Goal: Task Accomplishment & Management: Complete application form

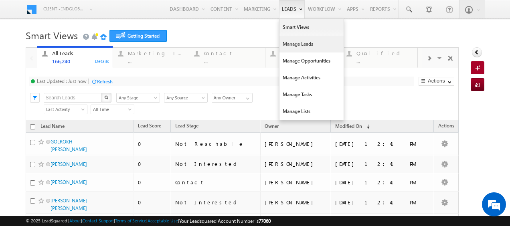
click at [295, 42] on link "Manage Leads" at bounding box center [311, 44] width 64 height 17
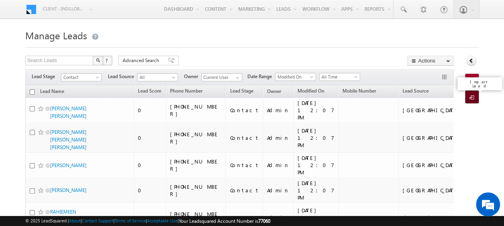
click at [473, 94] on span at bounding box center [473, 98] width 8 height 8
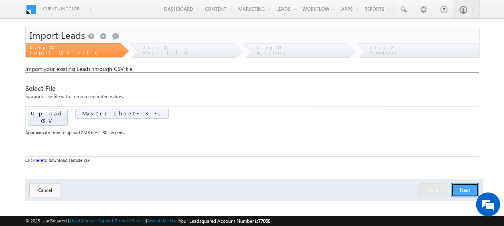
click at [459, 183] on button "Next" at bounding box center [465, 190] width 28 height 14
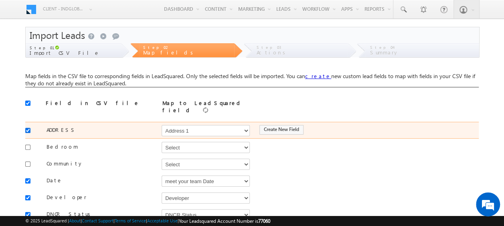
click at [27, 128] on input "checkbox" at bounding box center [27, 130] width 5 height 5
checkbox input "false"
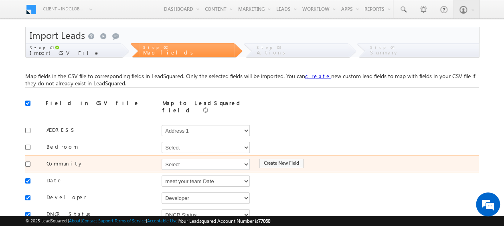
click at [29, 162] on input "checkbox" at bounding box center [27, 164] width 5 height 5
checkbox input "true"
click at [175, 161] on select "Select Select Address 1 Address 2 Budget Building Name Buyer Persona Campaign N…" at bounding box center [206, 164] width 88 height 11
select select "mx_Master_Project"
click at [162, 159] on select "Select Select Address 1 Address 2 Budget Building Name Buyer Persona Campaign N…" at bounding box center [206, 164] width 88 height 11
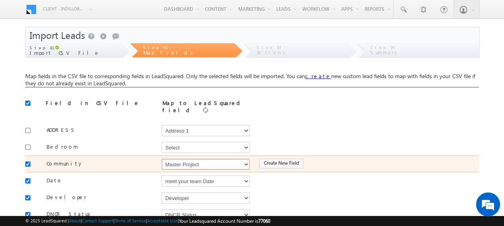
scroll to position [40, 0]
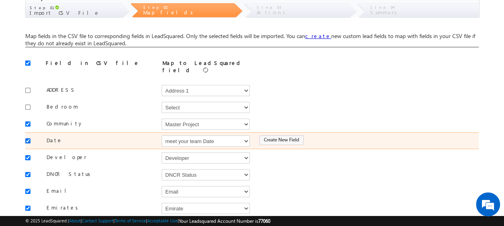
click at [26, 138] on input "checkbox" at bounding box center [27, 140] width 5 height 5
checkbox input "false"
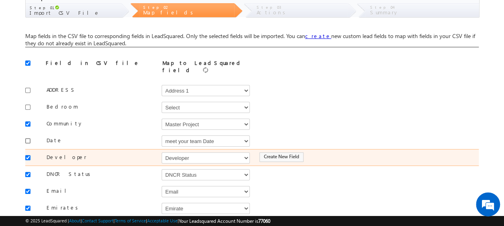
scroll to position [80, 0]
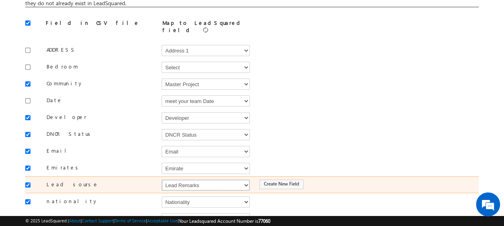
click at [181, 180] on select "Select Select Address 1 Address 2 Budget Building Name Buyer Persona Campaign N…" at bounding box center [206, 185] width 88 height 11
select select "Source"
click at [162, 180] on select "Select Select Address 1 Address 2 Budget Building Name Buyer Persona Campaign N…" at bounding box center [206, 185] width 88 height 11
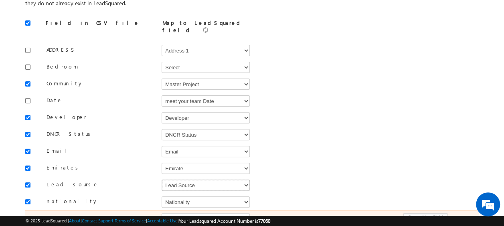
scroll to position [120, 0]
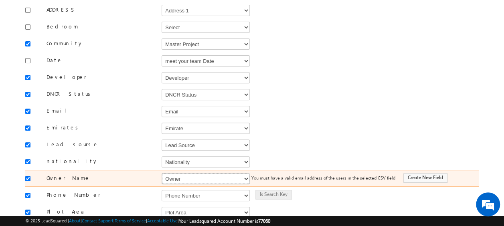
click at [171, 173] on select "Select Select Address 1 Address 2 Budget Building Name Buyer Persona Campaign N…" at bounding box center [206, 178] width 88 height 11
select select "FirstName"
click at [162, 173] on select "Select Select Address 1 Address 2 Budget Building Name Buyer Persona Campaign N…" at bounding box center [206, 178] width 88 height 11
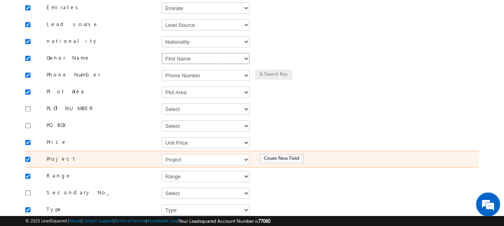
scroll to position [281, 0]
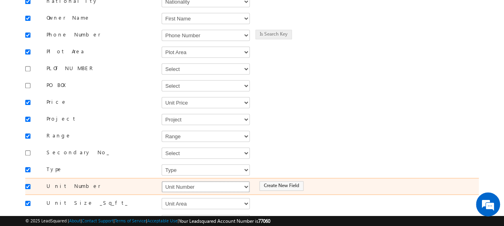
click at [177, 181] on select "Select Select Address 1 Address 2 Budget Building Name Buyer Persona Campaign N…" at bounding box center [206, 186] width 88 height 11
select select "mx_Unit_No"
click at [162, 181] on select "Select Select Address 1 Address 2 Budget Building Name Buyer Persona Campaign N…" at bounding box center [206, 186] width 88 height 11
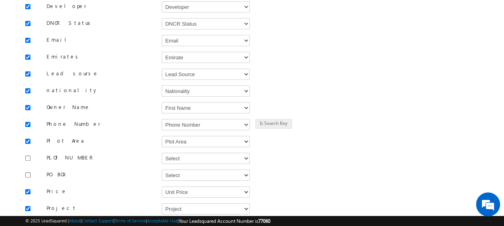
scroll to position [352, 0]
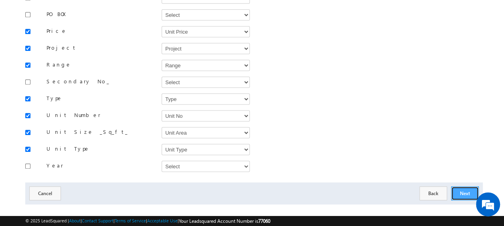
click at [467, 186] on button "Next" at bounding box center [465, 193] width 28 height 14
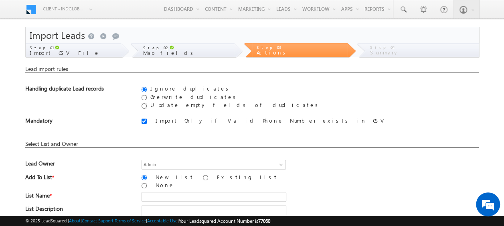
scroll to position [40, 0]
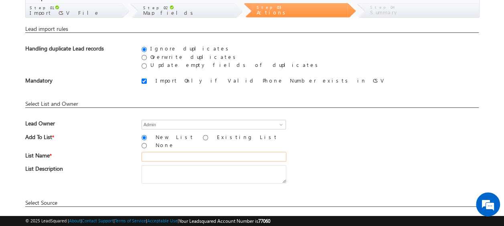
click at [171, 152] on input "text" at bounding box center [214, 157] width 145 height 10
type input "19_Aug_2025_MS_03"
drag, startPoint x: 190, startPoint y: 150, endPoint x: 213, endPoint y: 150, distance: 23.3
click at [213, 152] on input "19_Aug_2025_MS_03" at bounding box center [214, 157] width 145 height 10
click at [316, 156] on div "List Name * 19_Aug_2025_MS_03" at bounding box center [251, 158] width 453 height 13
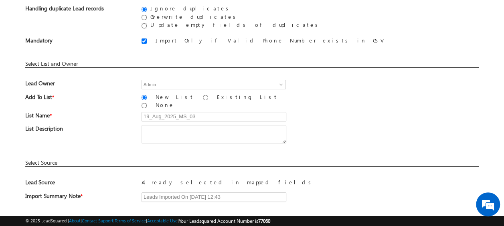
scroll to position [118, 0]
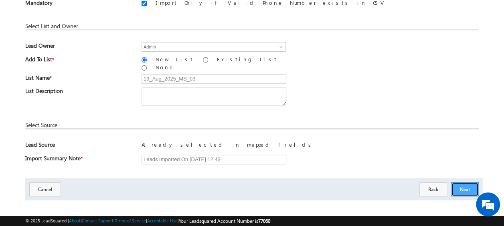
click at [466, 183] on button "Next" at bounding box center [465, 189] width 28 height 14
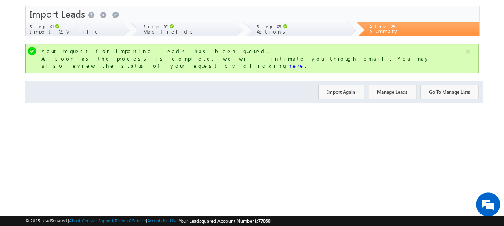
scroll to position [0, 0]
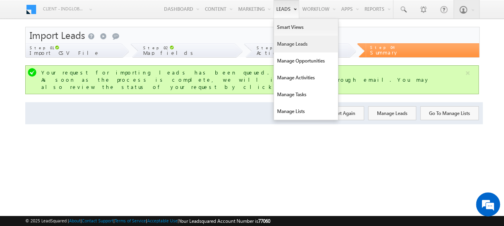
click at [291, 45] on link "Manage Leads" at bounding box center [306, 44] width 64 height 17
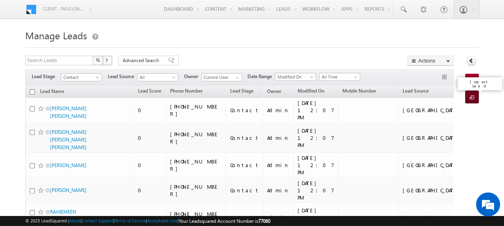
click at [471, 97] on span at bounding box center [473, 98] width 8 height 8
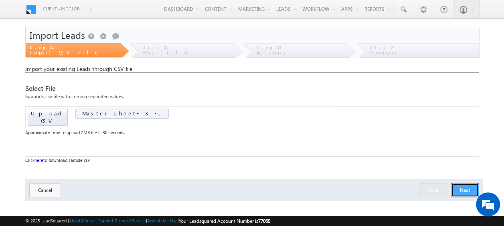
click at [467, 183] on button "Next" at bounding box center [465, 190] width 28 height 14
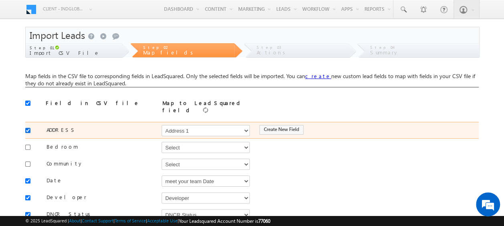
click at [26, 128] on input "checkbox" at bounding box center [27, 130] width 5 height 5
checkbox input "false"
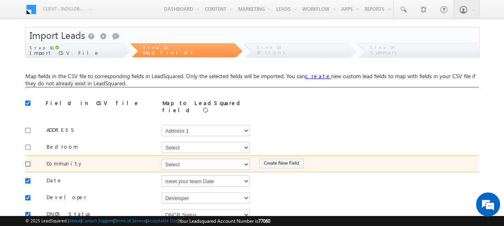
click at [26, 162] on input "checkbox" at bounding box center [27, 164] width 5 height 5
checkbox input "true"
click at [169, 159] on select "Select Select Address 1 Address 2 Budget Building Name Buyer Persona Campaign N…" at bounding box center [206, 164] width 88 height 11
select select "mx_Master_Project"
click at [162, 159] on select "Select Select Address 1 Address 2 Budget Building Name Buyer Persona Campaign N…" at bounding box center [206, 164] width 88 height 11
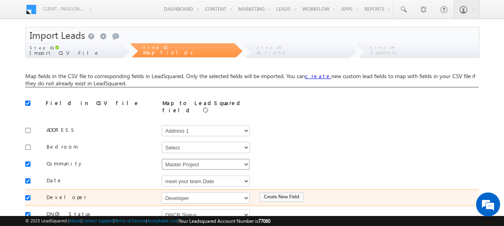
scroll to position [40, 0]
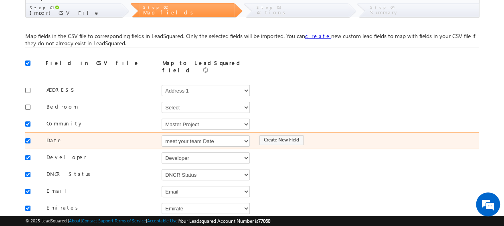
click at [30, 138] on input "checkbox" at bounding box center [27, 140] width 5 height 5
checkbox input "false"
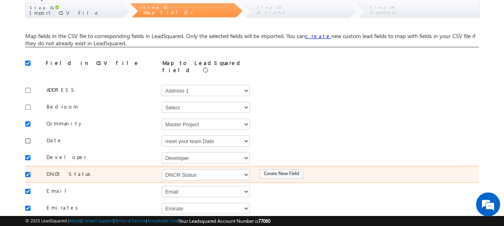
scroll to position [80, 0]
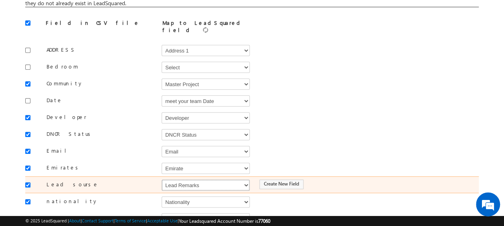
click at [178, 180] on select "Select Select Address 1 Address 2 Budget Building Name Buyer Persona Campaign N…" at bounding box center [206, 185] width 88 height 11
select select "Source"
click at [162, 180] on select "Select Select Address 1 Address 2 Budget Building Name Buyer Persona Campaign N…" at bounding box center [206, 185] width 88 height 11
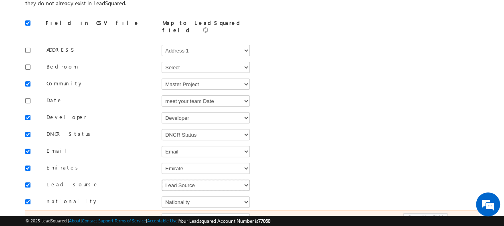
scroll to position [120, 0]
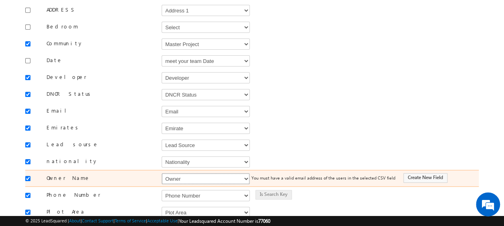
click at [172, 175] on select "Select Select Address 1 Address 2 Budget Building Name Buyer Persona Campaign N…" at bounding box center [206, 178] width 88 height 11
select select "FirstName"
click at [162, 173] on select "Select Select Address 1 Address 2 Budget Building Name Buyer Persona Campaign N…" at bounding box center [206, 178] width 88 height 11
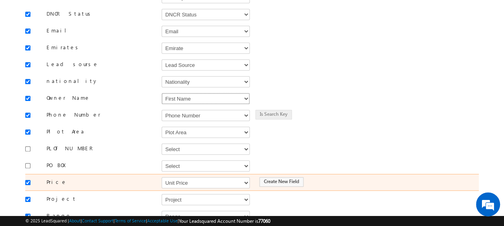
scroll to position [241, 0]
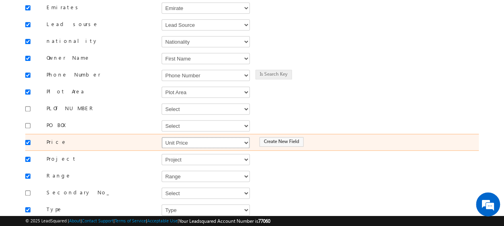
click at [205, 137] on select "Select Select Address 1 Address 2 Budget Building Name Buyer Persona Campaign N…" at bounding box center [206, 142] width 88 height 11
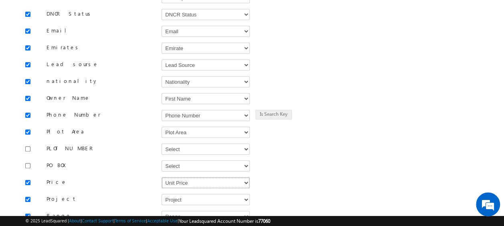
scroll to position [352, 0]
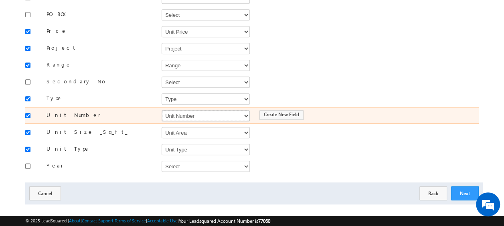
click at [175, 110] on select "Select Select Address 1 Address 2 Budget Building Name Buyer Persona Campaign N…" at bounding box center [206, 115] width 88 height 11
select select "mx_Unit_No"
click at [162, 110] on select "Select Select Address 1 Address 2 Budget Building Name Buyer Persona Campaign N…" at bounding box center [206, 115] width 88 height 11
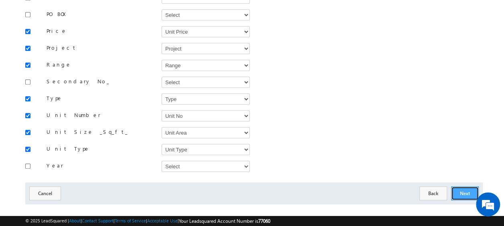
click at [463, 186] on button "Next" at bounding box center [465, 193] width 28 height 14
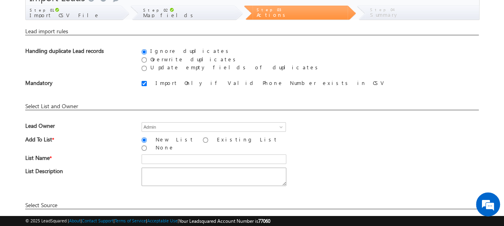
scroll to position [118, 0]
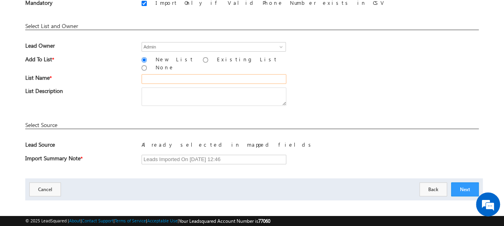
click at [153, 74] on input "text" at bounding box center [214, 79] width 145 height 10
click at [215, 75] on input "19_Aug_2025_MS_03_03" at bounding box center [214, 79] width 145 height 10
type input "19_Aug_2025_MS_03_02"
click at [309, 87] on div "List Description" at bounding box center [251, 98] width 453 height 22
click at [467, 182] on button "Next" at bounding box center [465, 189] width 28 height 14
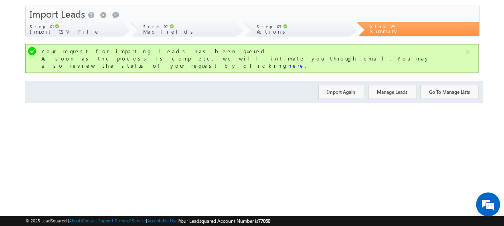
scroll to position [0, 0]
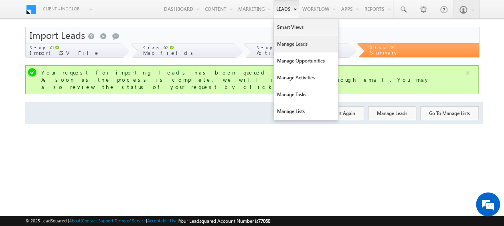
click at [292, 43] on link "Manage Leads" at bounding box center [306, 44] width 64 height 17
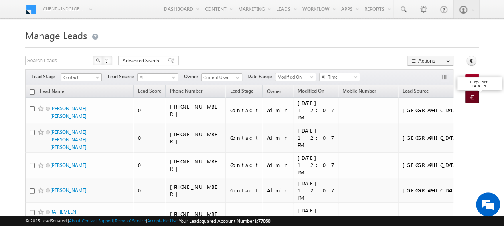
click at [470, 95] on span at bounding box center [473, 98] width 8 height 8
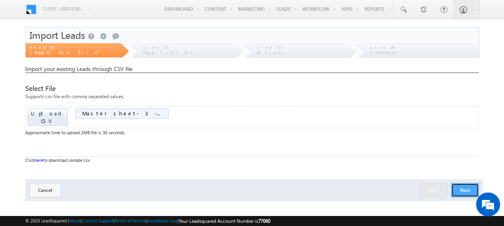
click at [470, 183] on button "Next" at bounding box center [465, 190] width 28 height 14
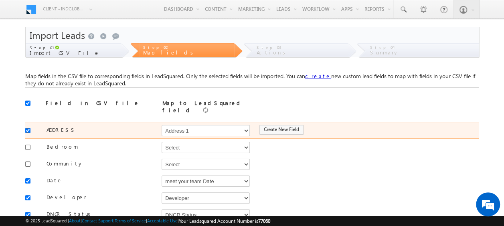
click at [26, 128] on input "checkbox" at bounding box center [27, 130] width 5 height 5
checkbox input "false"
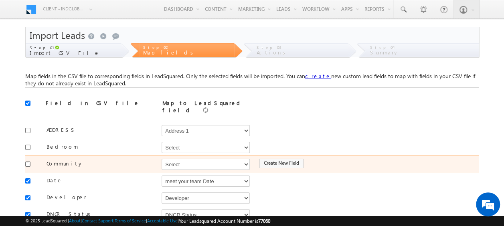
click at [26, 162] on input "checkbox" at bounding box center [27, 164] width 5 height 5
checkbox input "true"
click at [190, 160] on select "Select Select Address 1 Address 2 Budget Building Name Buyer Persona Campaign N…" at bounding box center [206, 164] width 88 height 11
select select "mx_Master_Project"
click at [162, 159] on select "Select Select Address 1 Address 2 Budget Building Name Buyer Persona Campaign N…" at bounding box center [206, 164] width 88 height 11
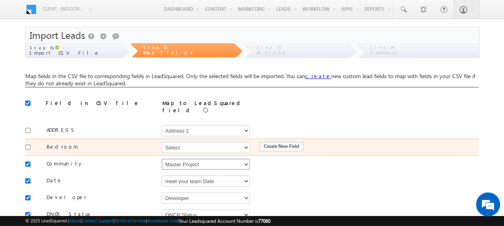
scroll to position [40, 0]
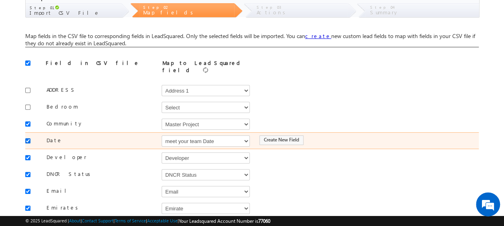
click at [26, 138] on input "checkbox" at bounding box center [27, 140] width 5 height 5
checkbox input "false"
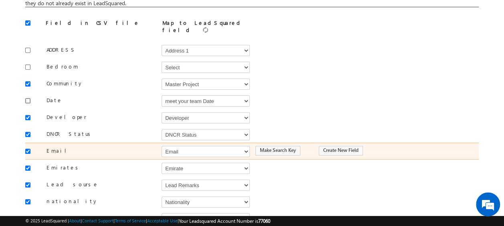
scroll to position [120, 0]
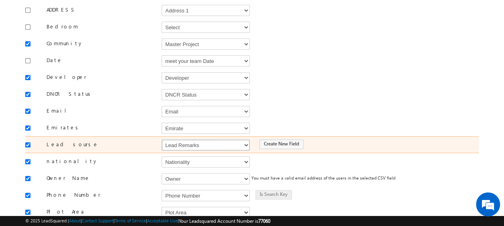
click at [188, 140] on select "Select Select Address 1 Address 2 Budget Building Name Buyer Persona Campaign N…" at bounding box center [206, 145] width 88 height 11
click at [162, 140] on select "Select Select Address 1 Address 2 Budget Building Name Buyer Persona Campaign N…" at bounding box center [206, 145] width 88 height 11
click at [188, 140] on select "Select Select Address 1 Address 2 Budget Building Name Buyer Persona Campaign N…" at bounding box center [206, 145] width 88 height 11
select select "Source"
click at [162, 140] on select "Select Select Address 1 Address 2 Budget Building Name Buyer Persona Campaign N…" at bounding box center [206, 145] width 88 height 11
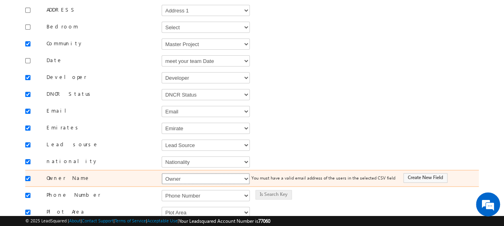
click at [203, 173] on select "Select Select Address 1 Address 2 Budget Building Name Buyer Persona Campaign N…" at bounding box center [206, 178] width 88 height 11
select select "FirstName"
click at [162, 173] on select "Select Select Address 1 Address 2 Budget Building Name Buyer Persona Campaign N…" at bounding box center [206, 178] width 88 height 11
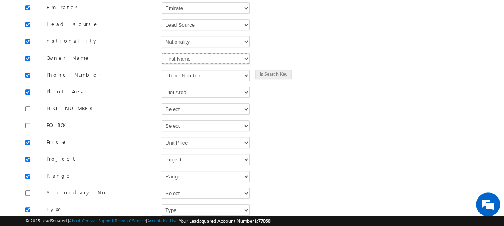
scroll to position [321, 0]
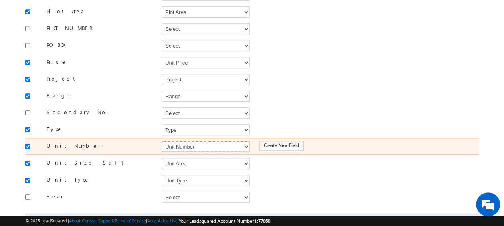
click at [176, 141] on select "Select Select Address 1 Address 2 Budget Building Name Buyer Persona Campaign N…" at bounding box center [206, 146] width 88 height 11
select select "mx_Unit_No"
click at [162, 141] on select "Select Select Address 1 Address 2 Budget Building Name Buyer Persona Campaign N…" at bounding box center [206, 146] width 88 height 11
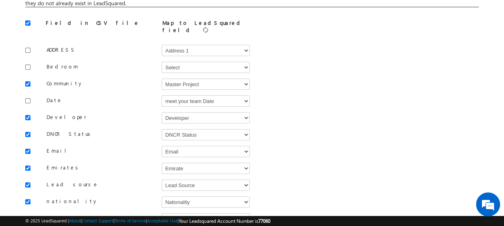
scroll to position [160, 0]
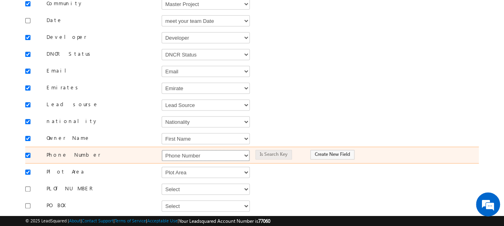
click at [174, 150] on select "Select Select Address 1 Address 2 Budget Building Name Buyer Persona Campaign N…" at bounding box center [206, 155] width 88 height 11
click at [162, 150] on select "Select Select Address 1 Address 2 Budget Building Name Buyer Persona Campaign N…" at bounding box center [206, 155] width 88 height 11
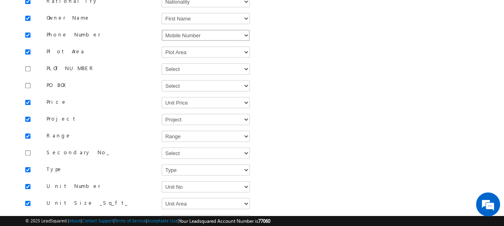
scroll to position [352, 0]
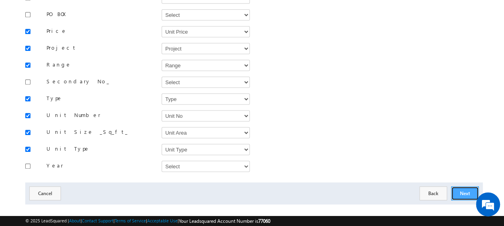
click at [461, 186] on button "Next" at bounding box center [465, 193] width 28 height 14
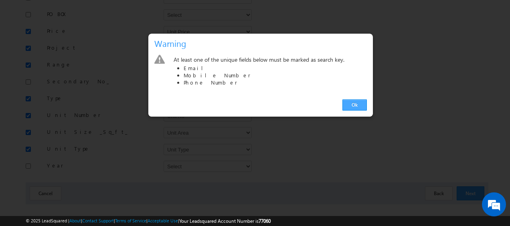
click at [352, 104] on link "Ok" at bounding box center [354, 104] width 24 height 11
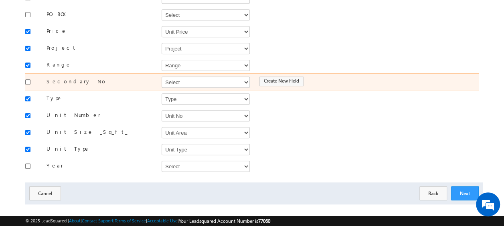
scroll to position [191, 0]
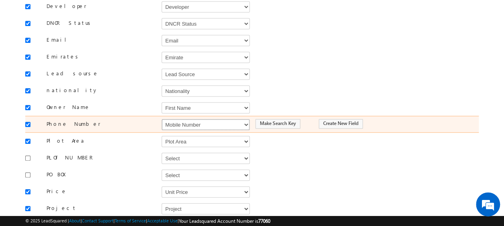
click at [203, 119] on select "Select Select Address 1 Address 2 Budget Building Name Buyer Persona Campaign N…" at bounding box center [206, 124] width 88 height 11
select select "Phone"
click at [162, 119] on select "Select Select Address 1 Address 2 Budget Building Name Buyer Persona Campaign N…" at bounding box center [206, 124] width 88 height 11
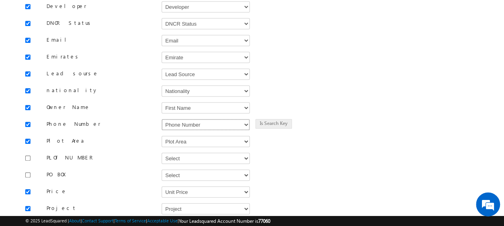
scroll to position [352, 0]
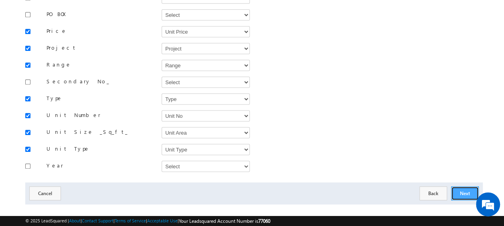
click at [459, 186] on button "Next" at bounding box center [465, 193] width 28 height 14
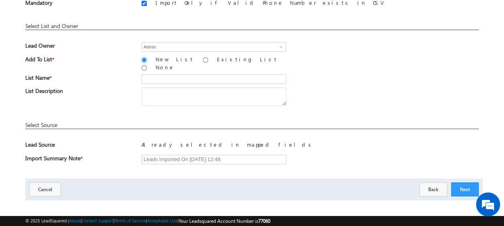
scroll to position [38, 0]
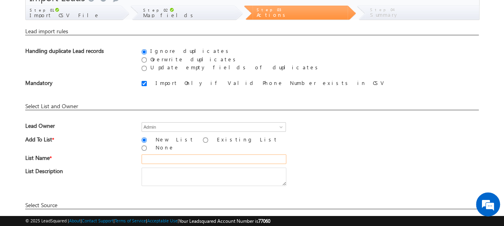
click at [183, 154] on input "text" at bounding box center [214, 159] width 145 height 10
type input "19_Aug_2025_MS_03_03"
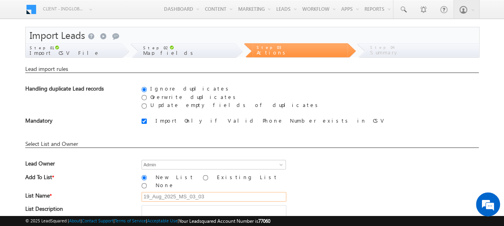
scroll to position [118, 0]
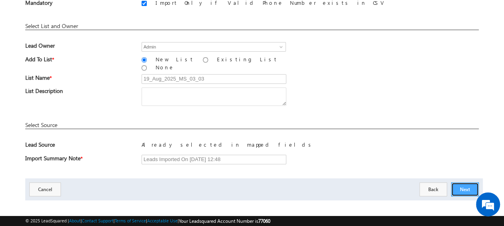
click at [465, 182] on button "Next" at bounding box center [465, 189] width 28 height 14
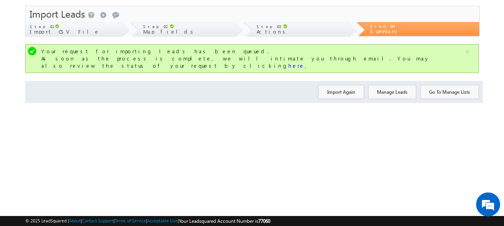
scroll to position [0, 0]
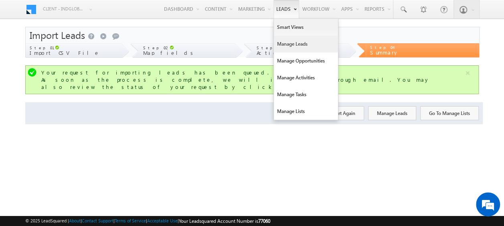
click at [289, 41] on link "Manage Leads" at bounding box center [306, 44] width 64 height 17
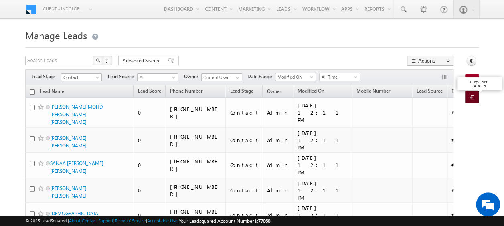
click at [472, 95] on span at bounding box center [473, 98] width 8 height 8
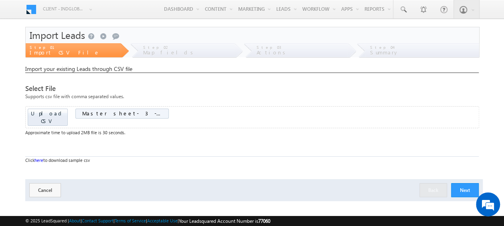
scroll to position [21, 0]
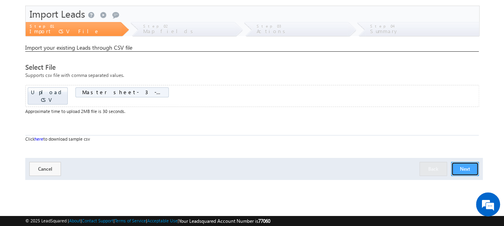
click at [469, 162] on button "Next" at bounding box center [465, 169] width 28 height 14
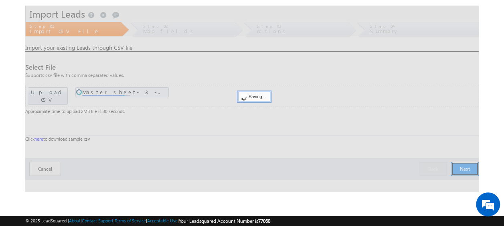
scroll to position [0, 0]
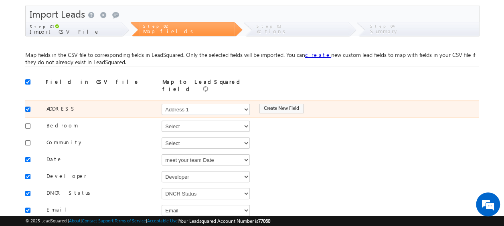
click at [30, 107] on input "checkbox" at bounding box center [27, 109] width 5 height 5
checkbox input "false"
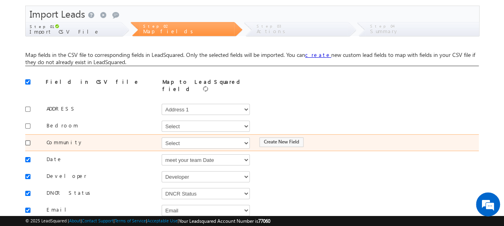
click at [26, 140] on input "checkbox" at bounding box center [27, 142] width 5 height 5
checkbox input "true"
click at [190, 138] on select "Select Select Address 1 Address 2 Budget Building Name Buyer Persona Campaign N…" at bounding box center [206, 143] width 88 height 11
select select "mx_Master_Project"
click at [162, 138] on select "Select Select Address 1 Address 2 Budget Building Name Buyer Persona Campaign N…" at bounding box center [206, 143] width 88 height 11
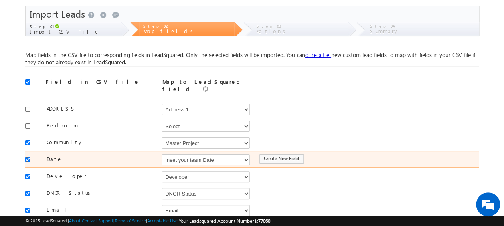
click at [26, 157] on input "checkbox" at bounding box center [27, 159] width 5 height 5
checkbox input "false"
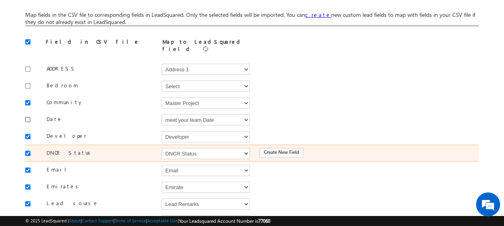
scroll to position [101, 0]
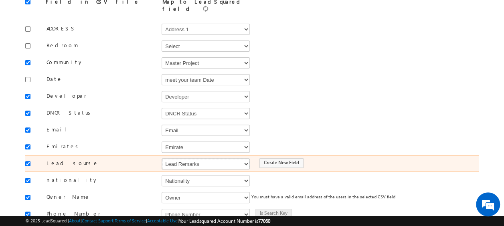
click at [188, 158] on select "Select Select Address 1 Address 2 Budget Building Name Buyer Persona Campaign N…" at bounding box center [206, 163] width 88 height 11
select select "Source"
click at [162, 158] on select "Select Select Address 1 Address 2 Budget Building Name Buyer Persona Campaign N…" at bounding box center [206, 163] width 88 height 11
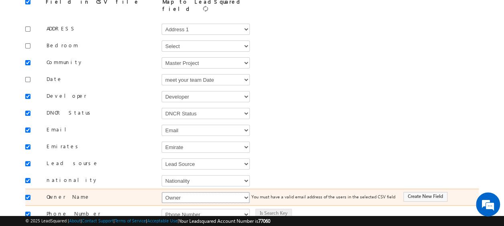
click at [181, 192] on select "Select Select Address 1 Address 2 Budget Building Name Buyer Persona Campaign N…" at bounding box center [206, 197] width 88 height 11
select select "FirstName"
click at [162, 192] on select "Select Select Address 1 Address 2 Budget Building Name Buyer Persona Campaign N…" at bounding box center [206, 197] width 88 height 11
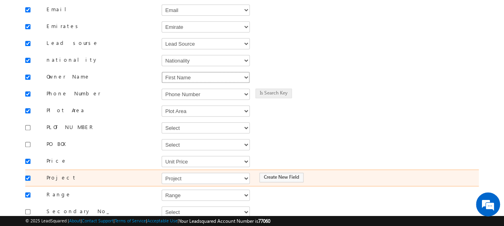
scroll to position [262, 0]
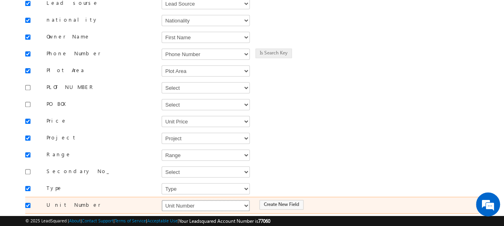
click at [180, 200] on select "Select Select Address 1 Address 2 Budget Building Name Buyer Persona Campaign N…" at bounding box center [206, 205] width 88 height 11
select select "mx_Unit_No"
click at [162, 200] on select "Select Select Address 1 Address 2 Budget Building Name Buyer Persona Campaign N…" at bounding box center [206, 205] width 88 height 11
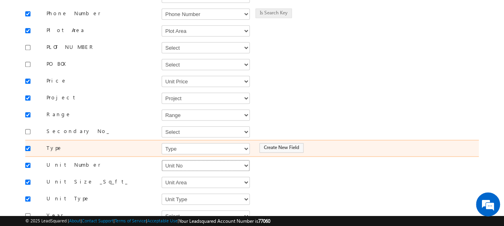
scroll to position [342, 0]
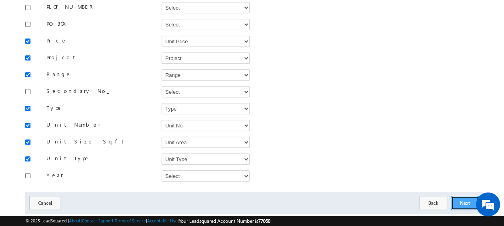
click at [466, 196] on button "Next" at bounding box center [465, 203] width 28 height 14
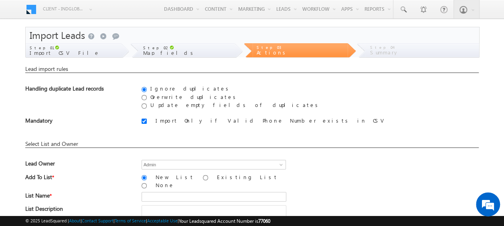
scroll to position [80, 0]
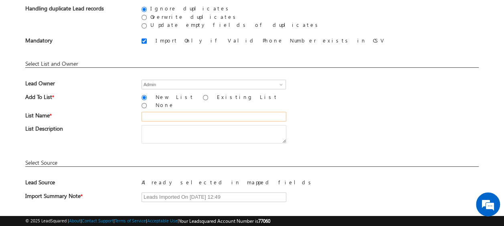
click at [162, 112] on input "text" at bounding box center [214, 117] width 145 height 10
click at [210, 112] on input "19_Aug_2025_MS_03_03" at bounding box center [214, 117] width 145 height 10
type input "19_Aug_2025_MS_03_04"
click at [332, 117] on div "List Name * 19_Aug_2025_MS_03_04" at bounding box center [251, 118] width 453 height 13
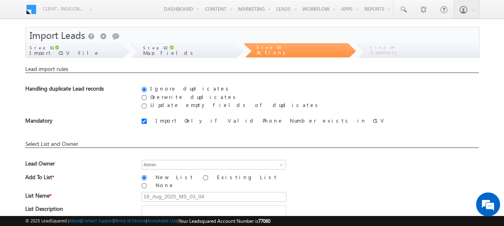
scroll to position [118, 0]
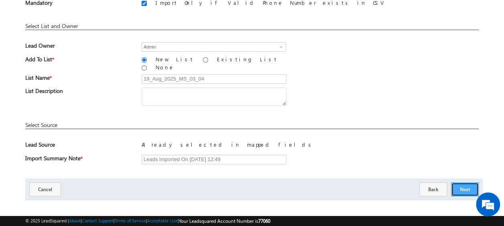
click at [468, 182] on button "Next" at bounding box center [465, 189] width 28 height 14
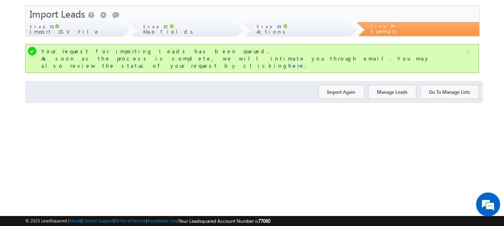
scroll to position [0, 0]
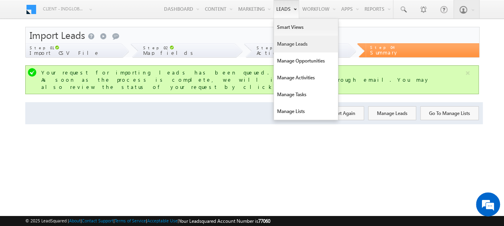
drag, startPoint x: 294, startPoint y: 45, endPoint x: 286, endPoint y: 49, distance: 9.5
click at [294, 45] on link "Manage Leads" at bounding box center [306, 44] width 64 height 17
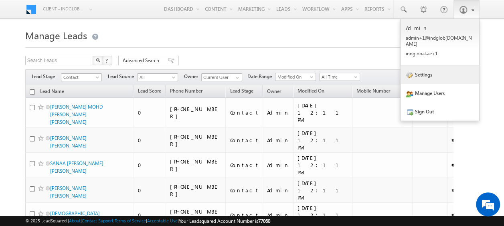
click at [444, 71] on link "Settings" at bounding box center [440, 74] width 79 height 18
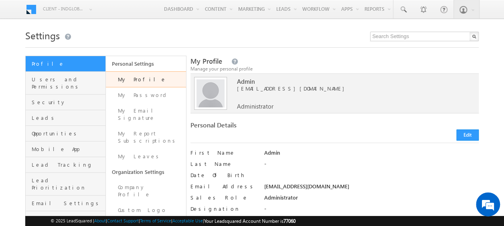
scroll to position [80, 0]
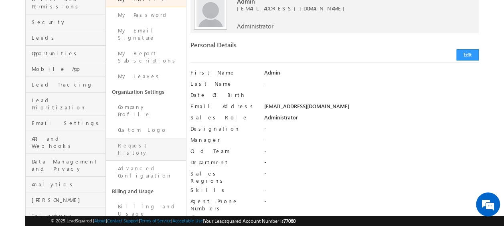
click at [140, 138] on link "Request History" at bounding box center [146, 149] width 80 height 23
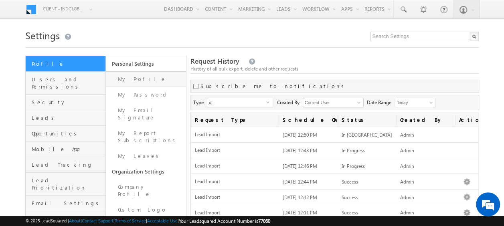
click at [137, 76] on link "My Profile" at bounding box center [146, 79] width 80 height 16
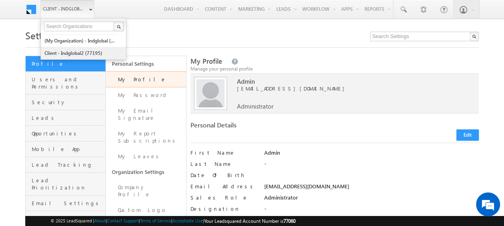
click at [84, 51] on link "Client - indglobal2 (77195)" at bounding box center [80, 53] width 73 height 12
